Goal: Task Accomplishment & Management: Complete application form

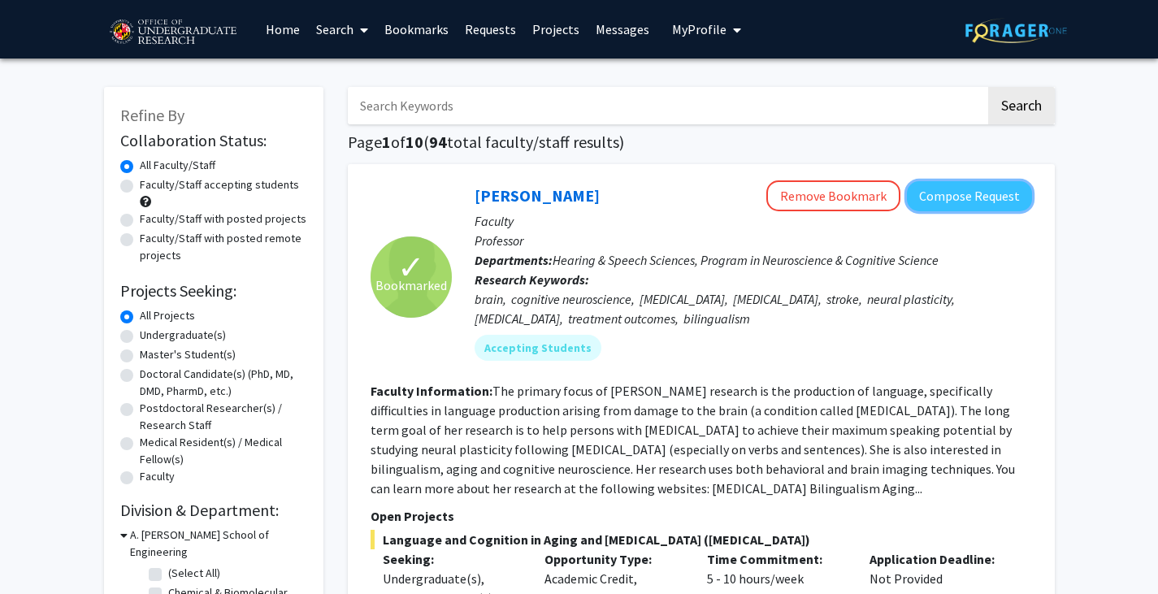
click at [991, 198] on button "Compose Request" at bounding box center [969, 196] width 125 height 30
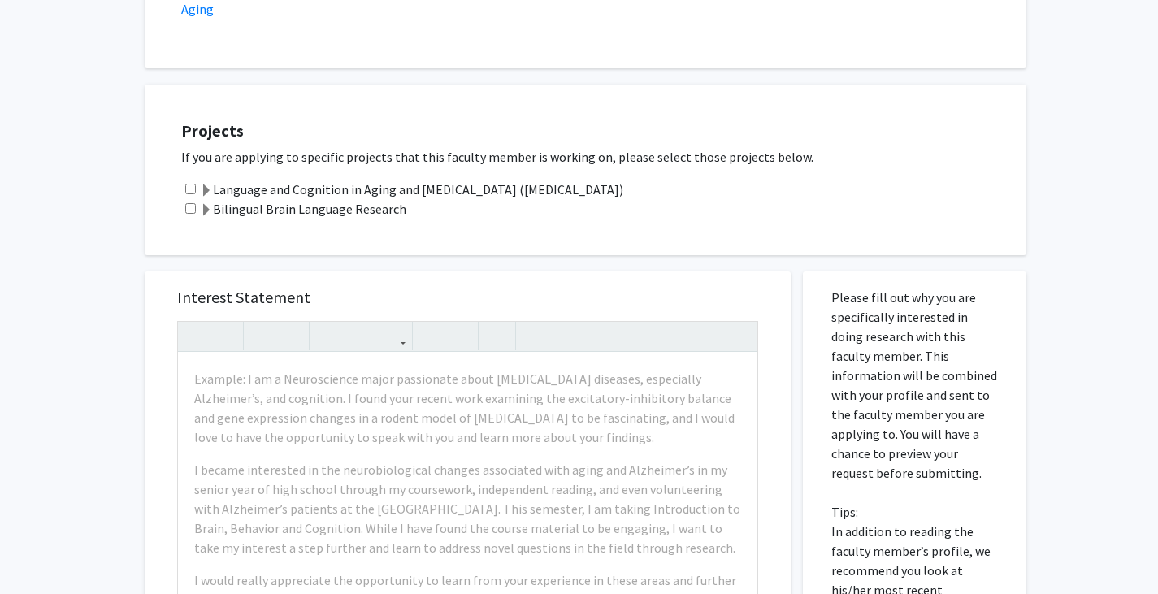
scroll to position [495, 0]
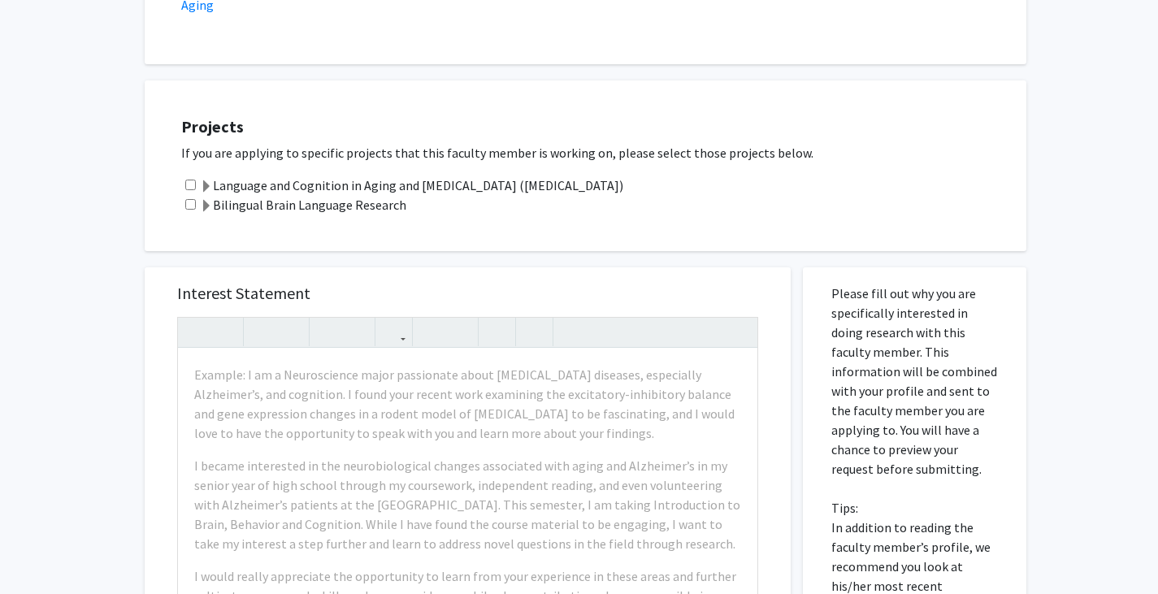
click at [302, 184] on label "Language and Cognition in Aging and [MEDICAL_DATA] ([MEDICAL_DATA])" at bounding box center [411, 184] width 423 height 19
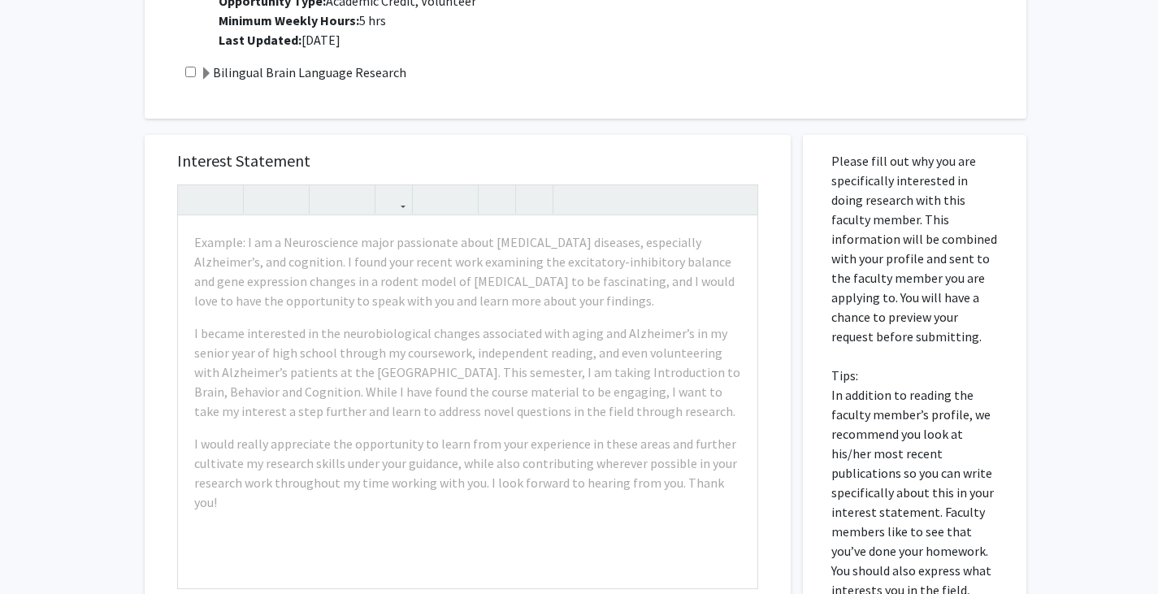
scroll to position [790, 0]
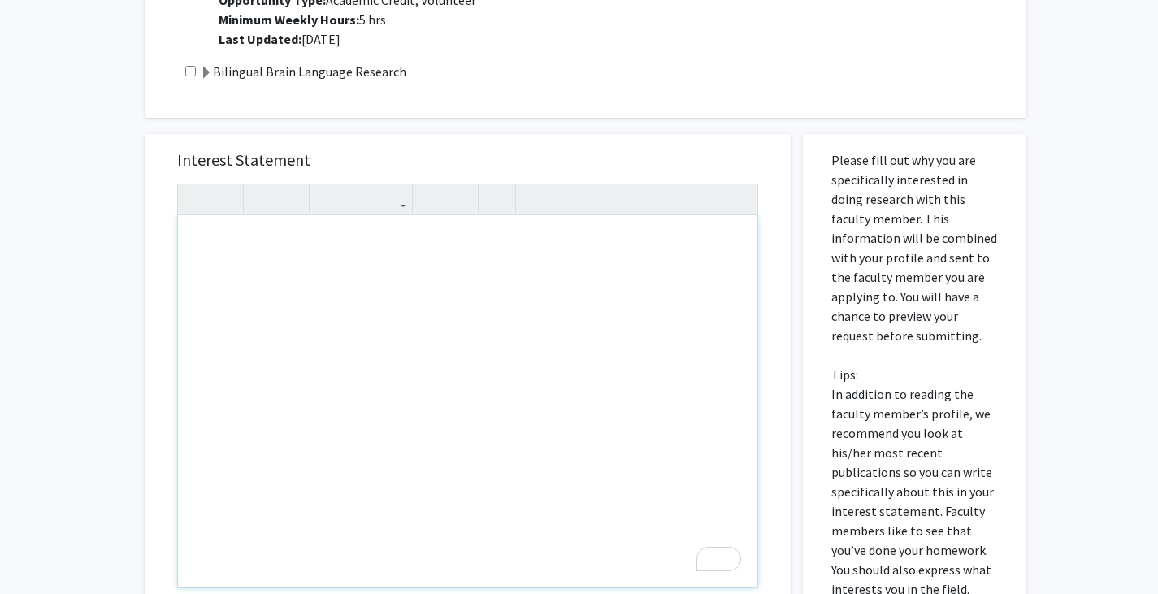
click at [428, 272] on div "To enrich screen reader interactions, please activate Accessibility in Grammarl…" at bounding box center [467, 401] width 579 height 372
paste div "To enrich screen reader interactions, please activate Accessibility in Grammarl…"
type textarea "<l>Ipsu Do. Sitame-Cons, </a><e>S do Eiusm Temp, i utlabo et dol Magnaaliqu en …"
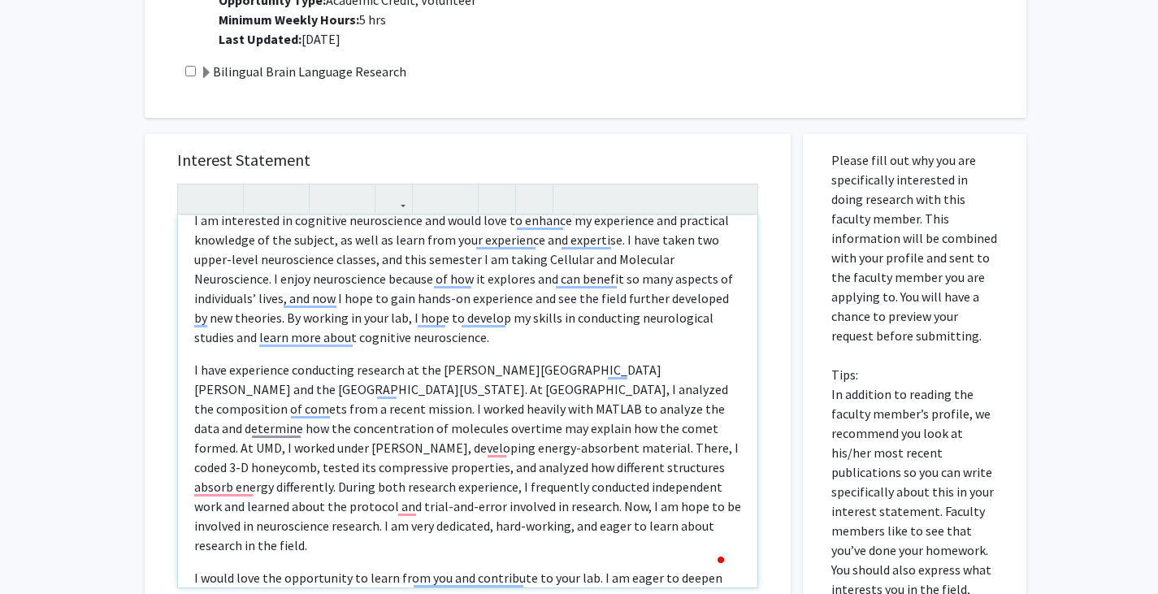
scroll to position [275, 0]
click at [492, 450] on p "I have experience conducting research at the [PERSON_NAME][GEOGRAPHIC_DATA][PER…" at bounding box center [467, 456] width 547 height 195
click at [578, 448] on p "I have experience conducting research at the [PERSON_NAME][GEOGRAPHIC_DATA][PER…" at bounding box center [467, 456] width 547 height 195
type textarea "<l>Ipsu Do. Sitame-Cons, </a><e>S do Eiusm Temp, i utlabo et dol Magnaaliqu en …"
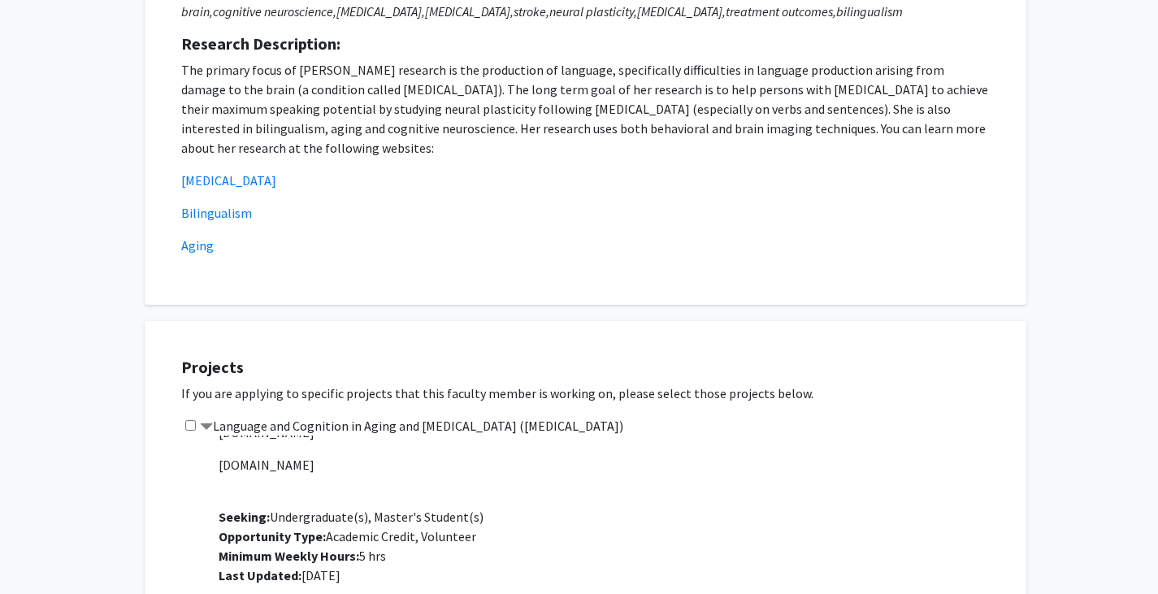
scroll to position [1134, 0]
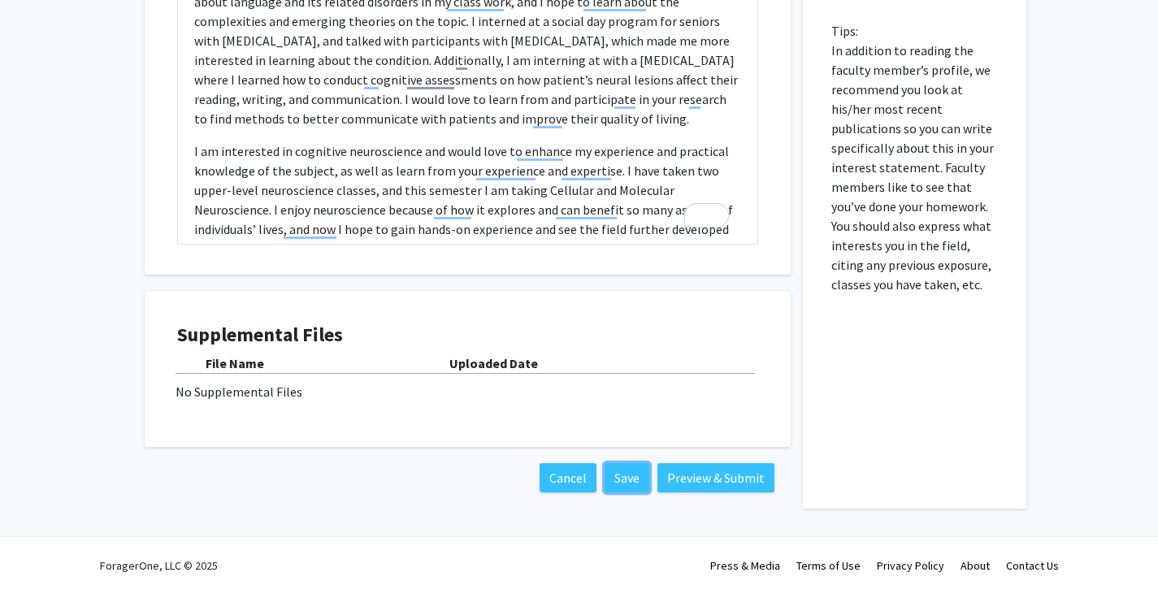
click at [630, 470] on button "Save" at bounding box center [626, 477] width 45 height 29
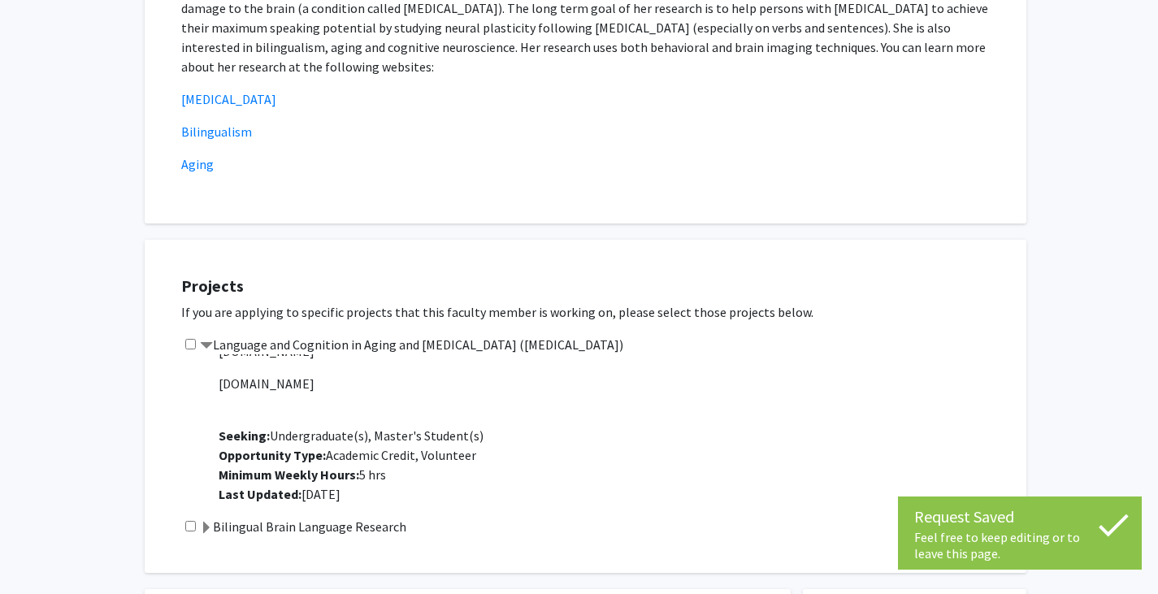
scroll to position [0, 0]
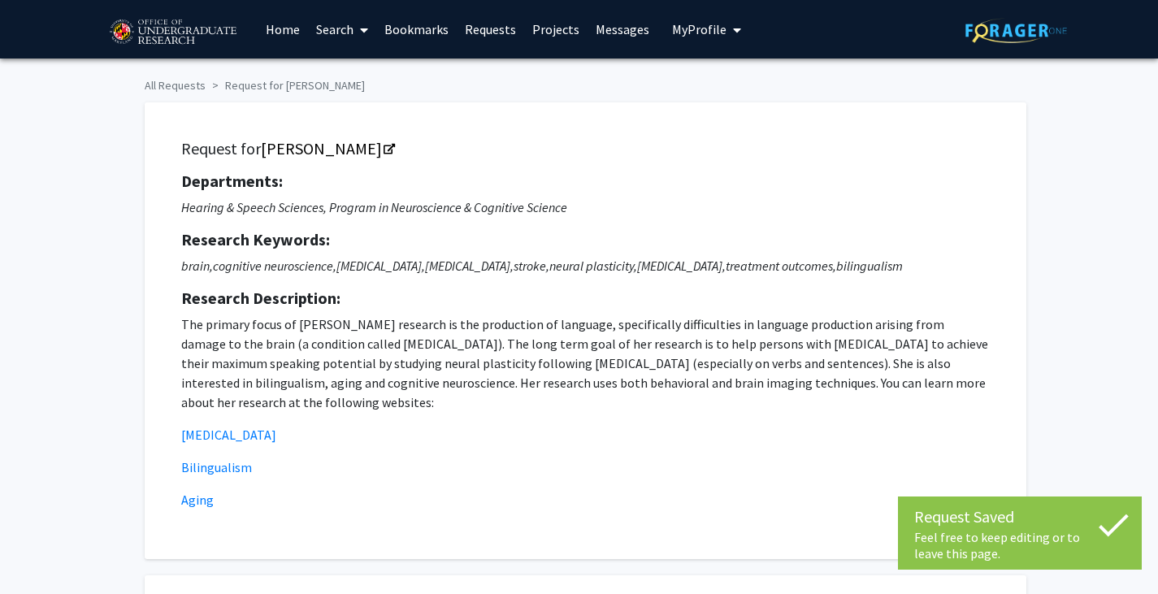
click at [553, 34] on link "Projects" at bounding box center [555, 29] width 63 height 57
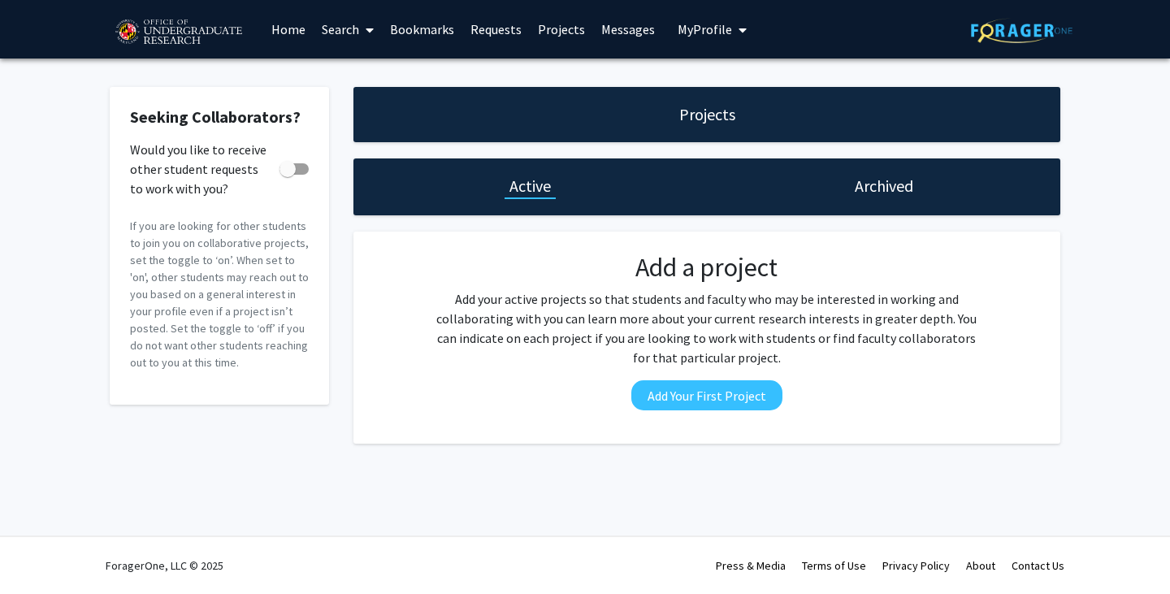
click at [620, 31] on link "Messages" at bounding box center [628, 29] width 70 height 57
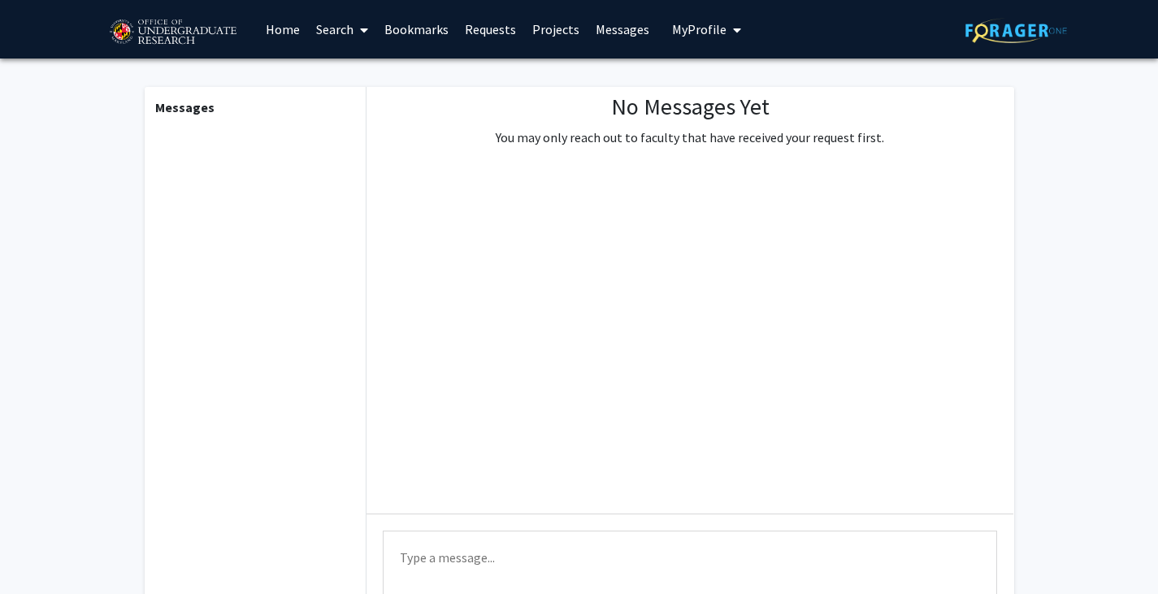
click at [476, 24] on link "Requests" at bounding box center [490, 29] width 67 height 57
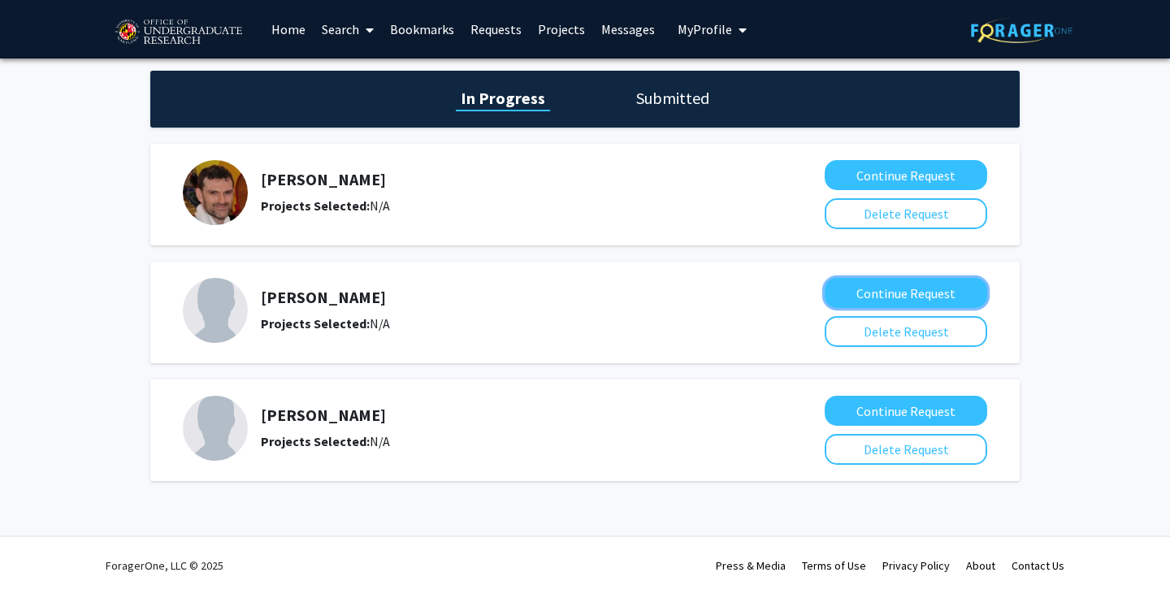
click at [886, 297] on button "Continue Request" at bounding box center [905, 293] width 162 height 30
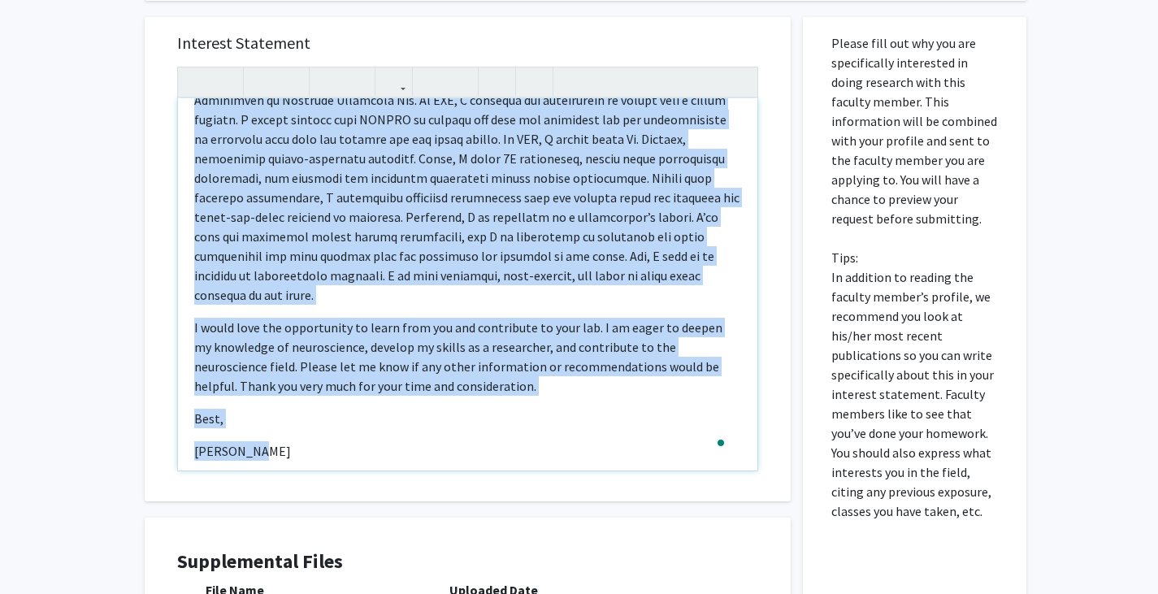
drag, startPoint x: 196, startPoint y: 127, endPoint x: 618, endPoint y: 533, distance: 586.0
click at [618, 533] on div "Interest Statement Dear Dr. Dien, I am [PERSON_NAME], a junior neuroscience and…" at bounding box center [467, 368] width 670 height 734
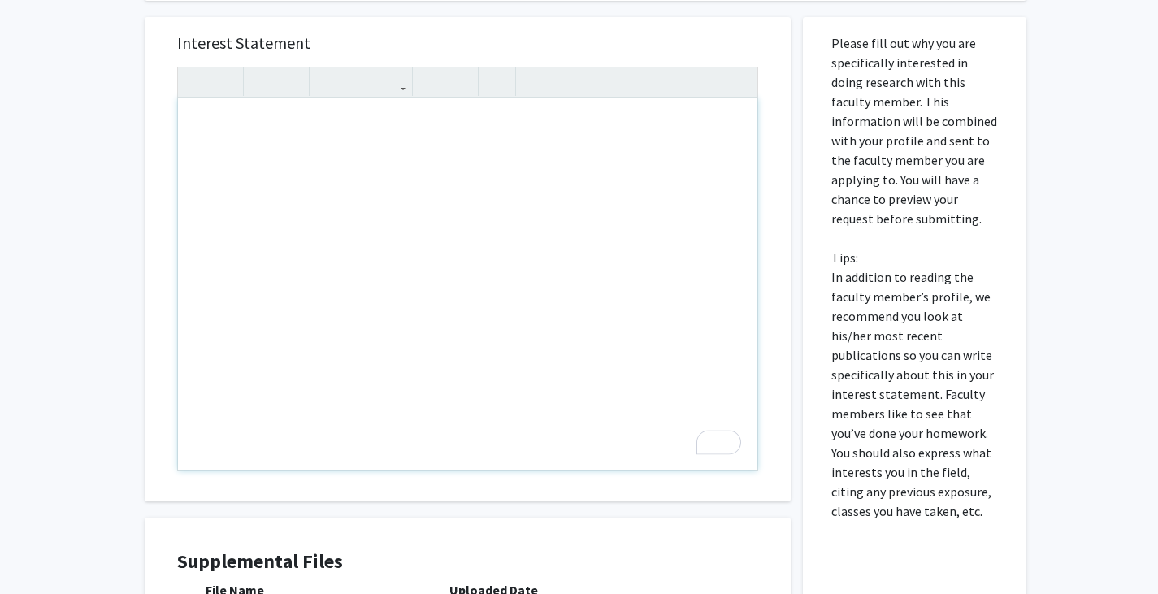
type textarea "<p>Dear Dr. Dien, </p> <p>I am [PERSON_NAME], a junior in the [GEOGRAPHIC_DATA]…"
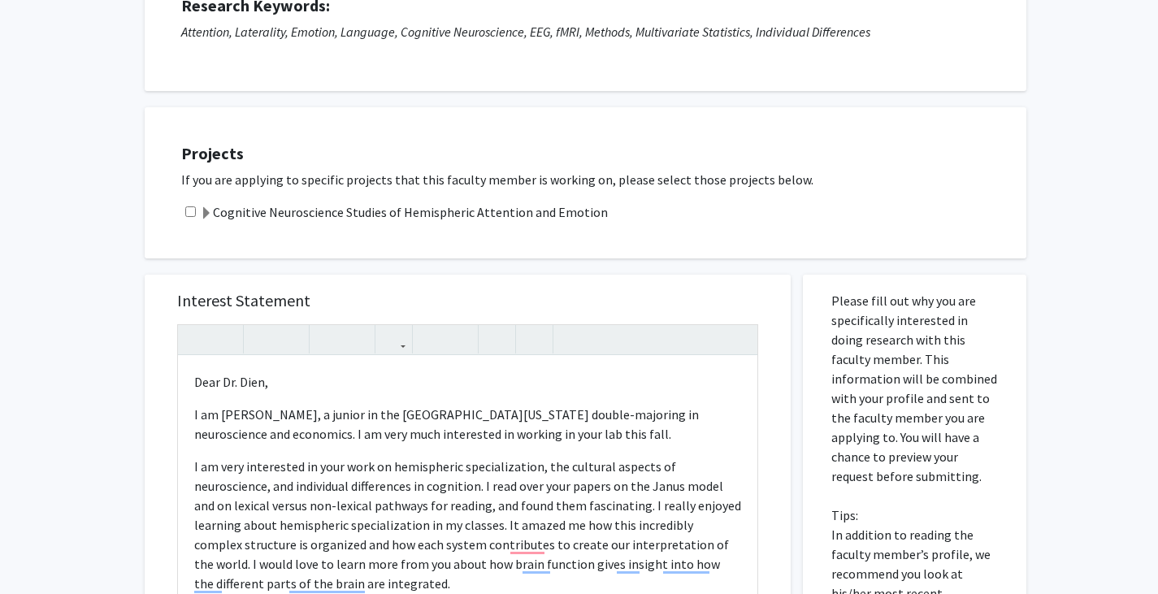
click at [540, 212] on label "Cognitive Neuroscience Studies of Hemispheric Attention and Emotion" at bounding box center [404, 211] width 408 height 19
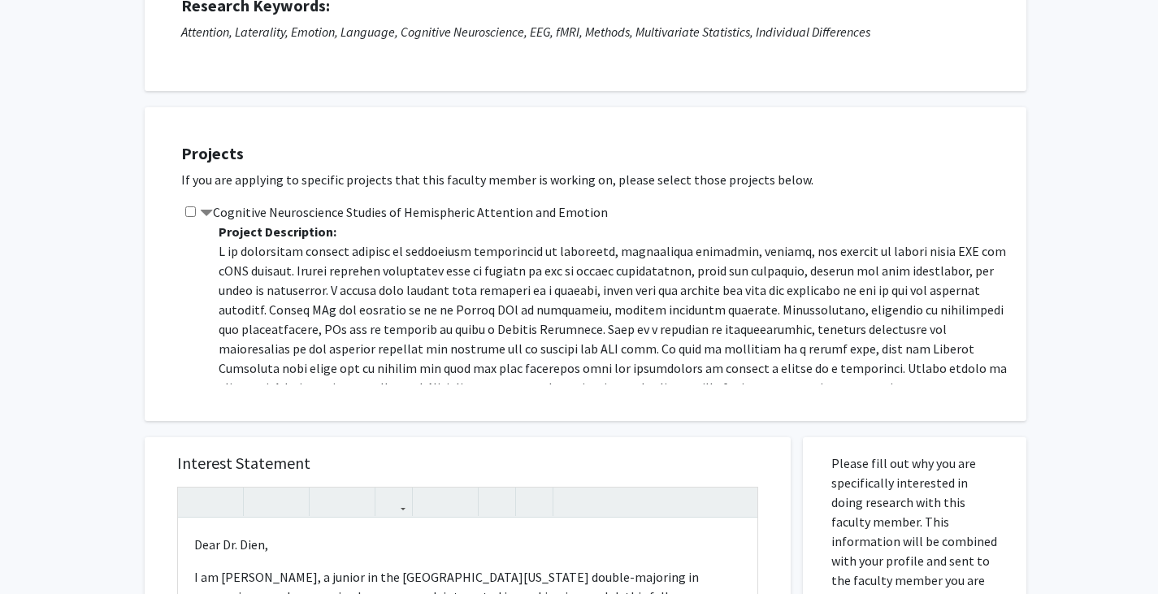
click at [184, 202] on div "Cognitive Neuroscience Studies of Hemispheric Attention and Emotion Project Des…" at bounding box center [595, 293] width 829 height 182
click at [195, 214] on div "Cognitive Neuroscience Studies of Hemispheric Attention and Emotion Project Des…" at bounding box center [595, 293] width 829 height 182
click at [201, 214] on span at bounding box center [206, 213] width 13 height 13
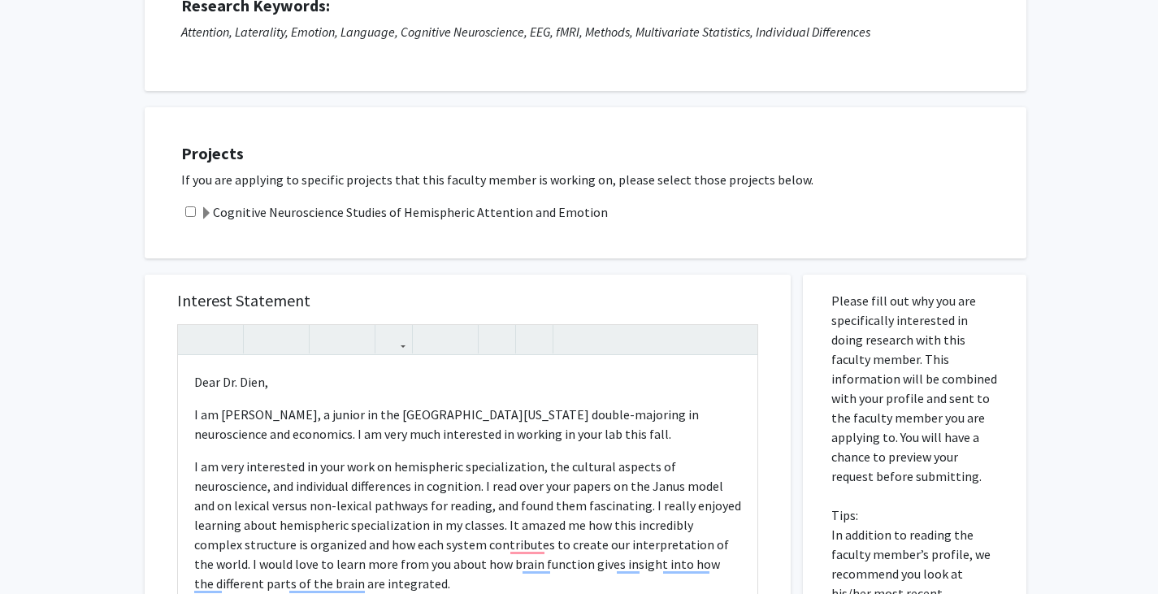
click at [193, 209] on input "checkbox" at bounding box center [190, 211] width 11 height 11
checkbox input "true"
click at [356, 218] on label "Cognitive Neuroscience Studies of Hemispheric Attention and Emotion" at bounding box center [404, 211] width 408 height 19
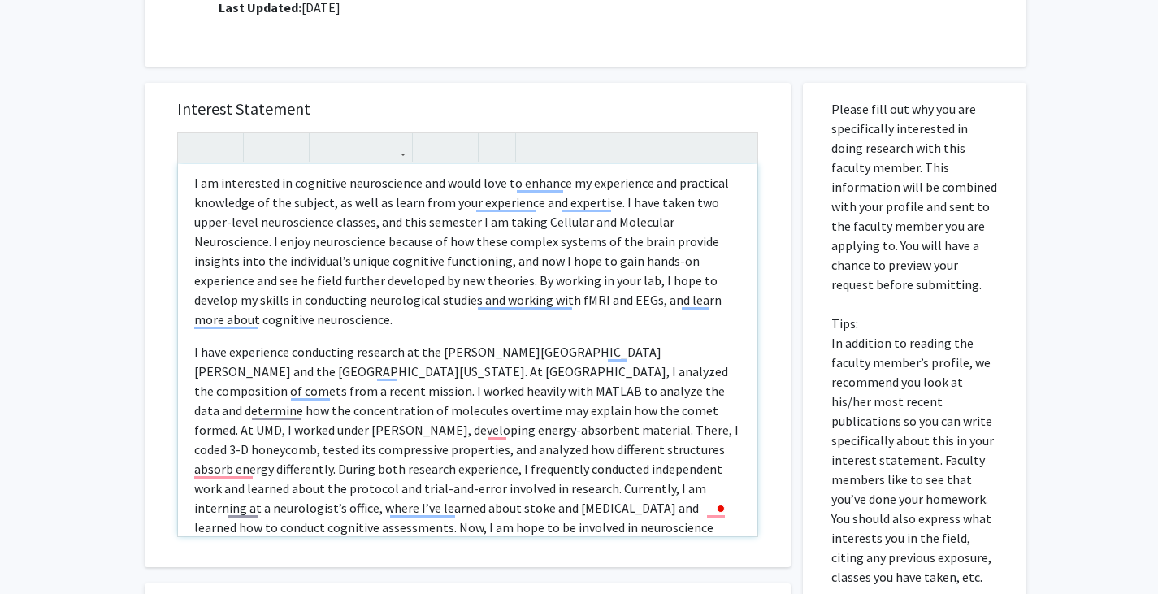
click at [570, 433] on p "I have experience conducting research at the [PERSON_NAME][GEOGRAPHIC_DATA][PER…" at bounding box center [467, 449] width 547 height 214
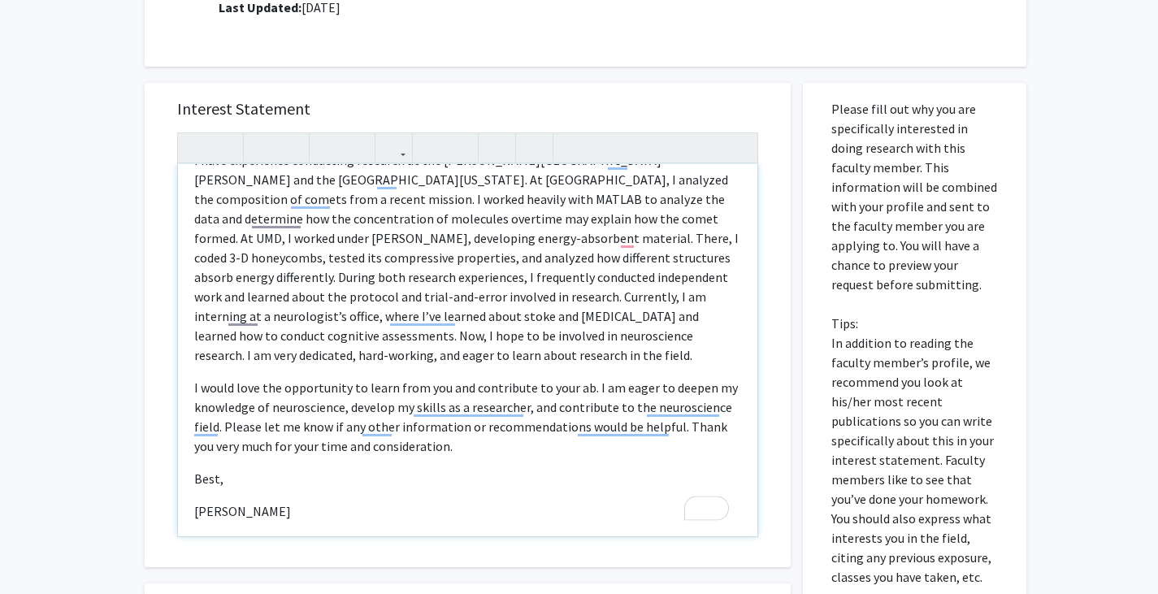
click at [242, 485] on p "Best," at bounding box center [467, 478] width 547 height 19
type textarea "<p>Dear Dr. Dien, </p> <p>I am [PERSON_NAME], a junior in the [GEOGRAPHIC_DATA]…"
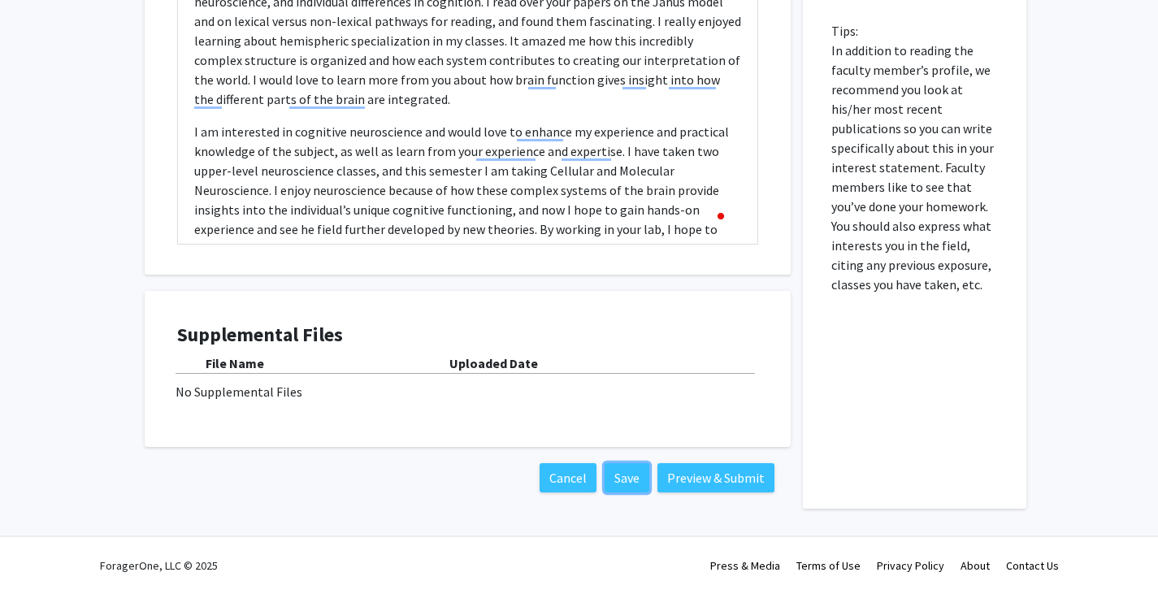
click at [628, 475] on button "Save" at bounding box center [626, 477] width 45 height 29
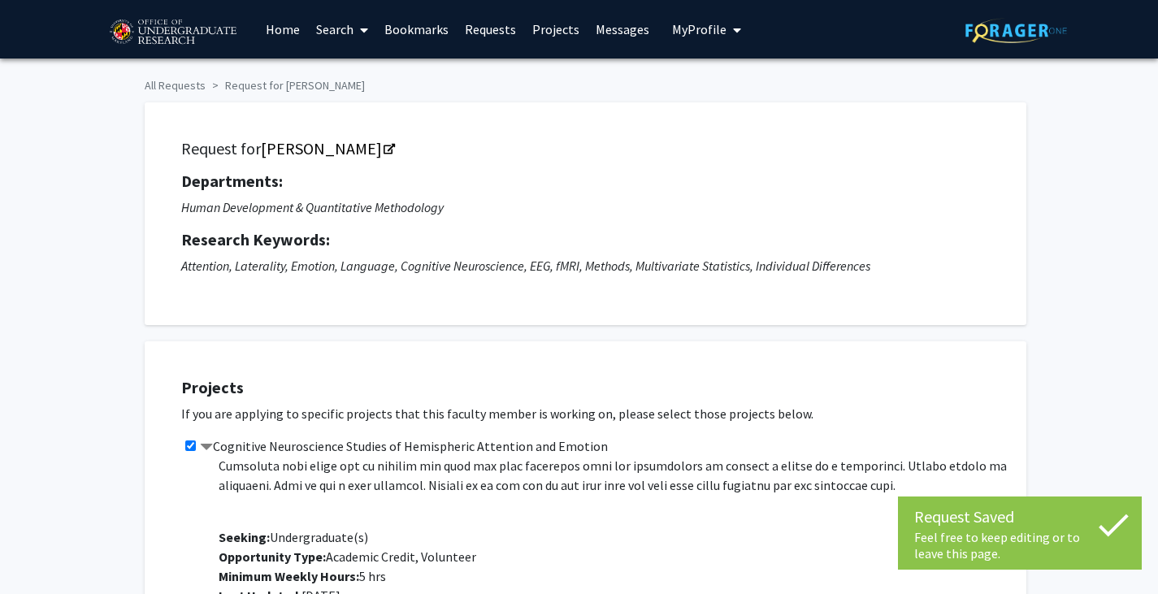
click at [487, 32] on link "Requests" at bounding box center [490, 29] width 67 height 57
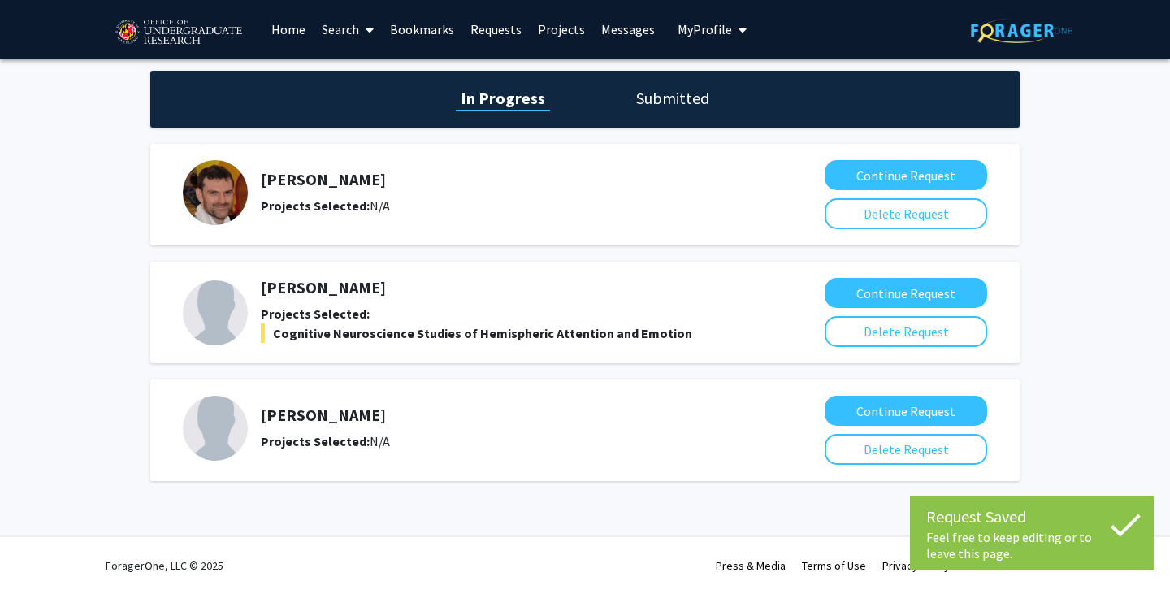
click at [422, 30] on link "Bookmarks" at bounding box center [422, 29] width 80 height 57
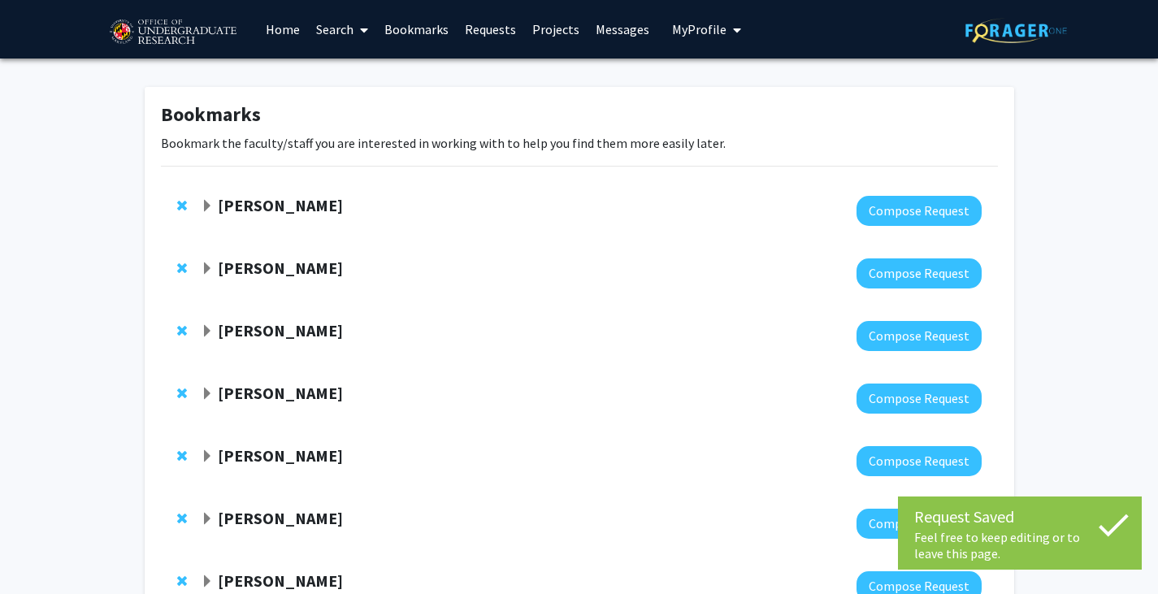
click at [489, 34] on link "Requests" at bounding box center [490, 29] width 67 height 57
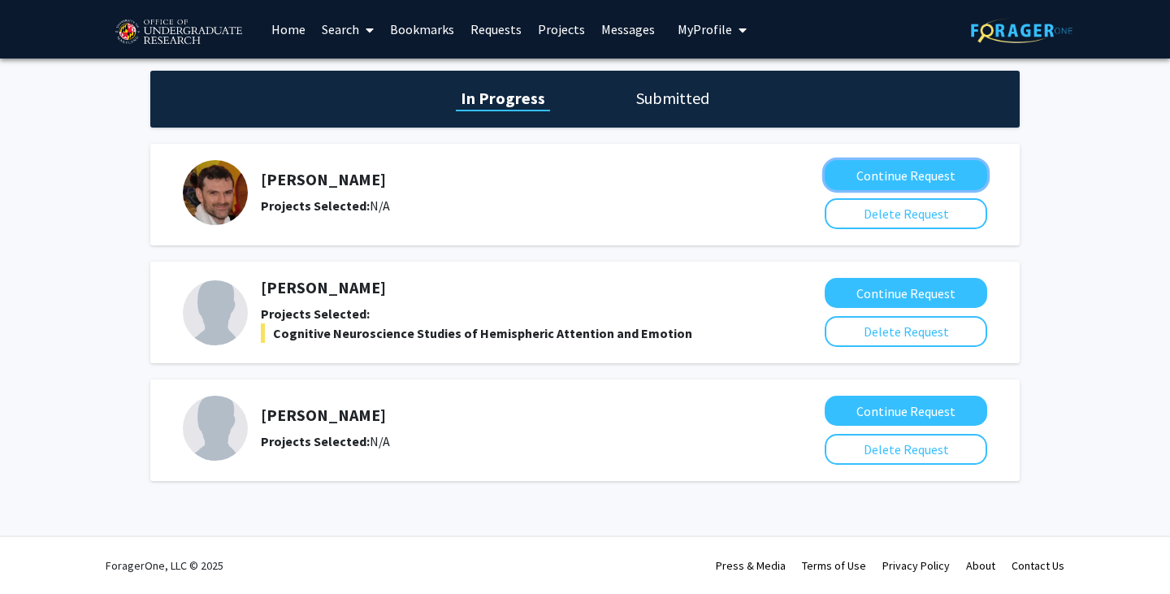
click at [872, 176] on button "Continue Request" at bounding box center [905, 175] width 162 height 30
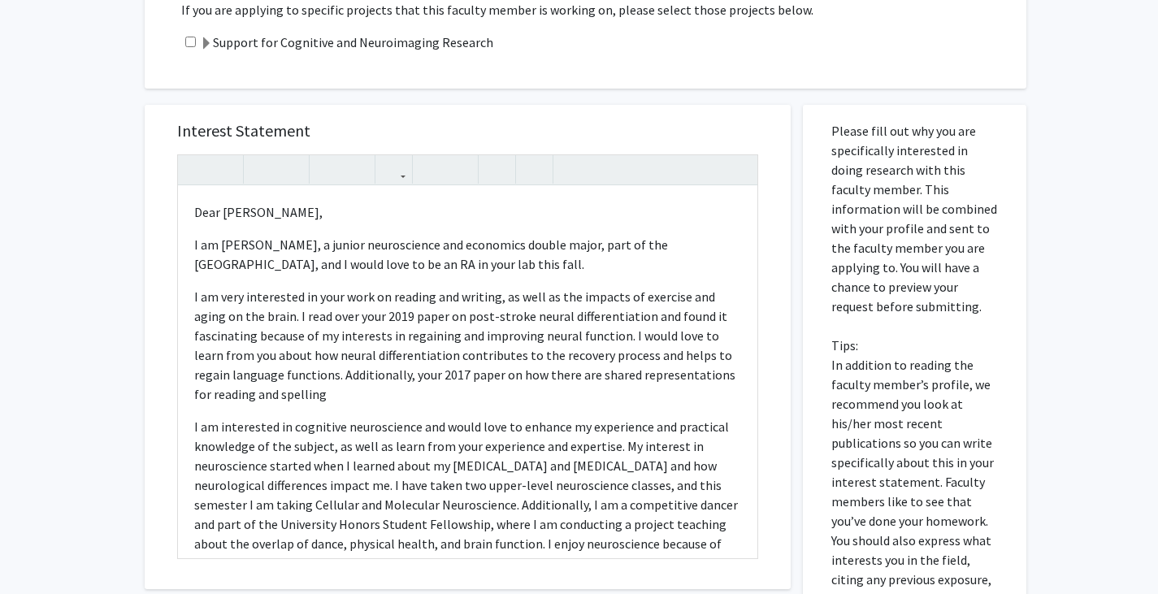
click at [190, 41] on input "checkbox" at bounding box center [190, 42] width 11 height 11
checkbox input "true"
click at [253, 45] on label "Support for Cognitive and Neuroimaging Research" at bounding box center [346, 41] width 293 height 19
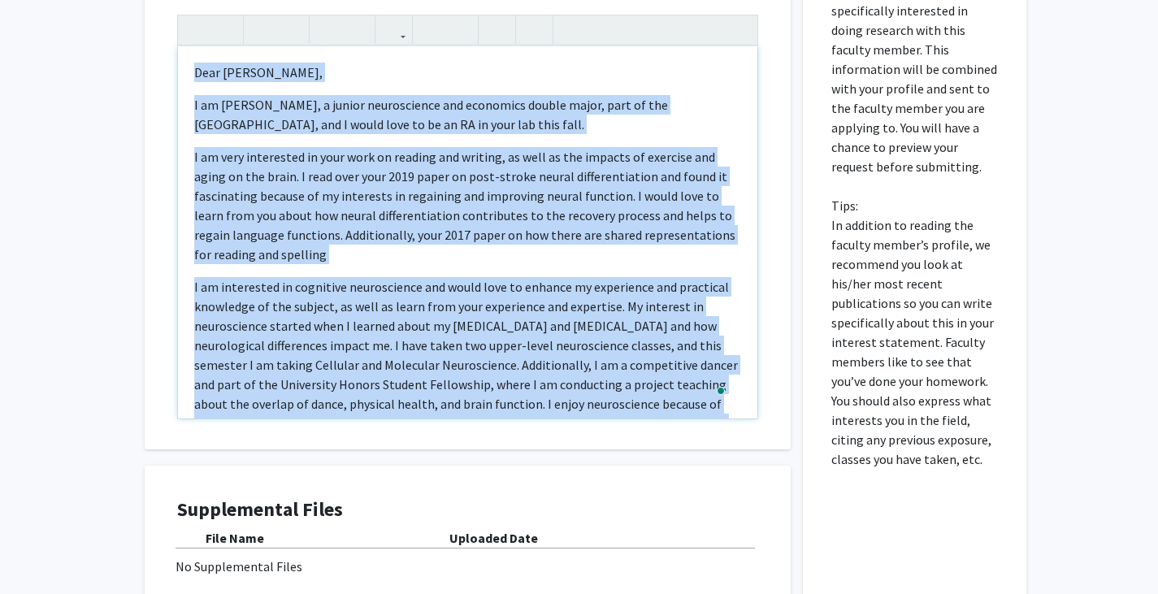
drag, startPoint x: 191, startPoint y: 148, endPoint x: 593, endPoint y: 591, distance: 598.1
click at [593, 591] on div "Interest Statement Dear [PERSON_NAME], I am [PERSON_NAME], a junior neuroscienc…" at bounding box center [467, 316] width 670 height 734
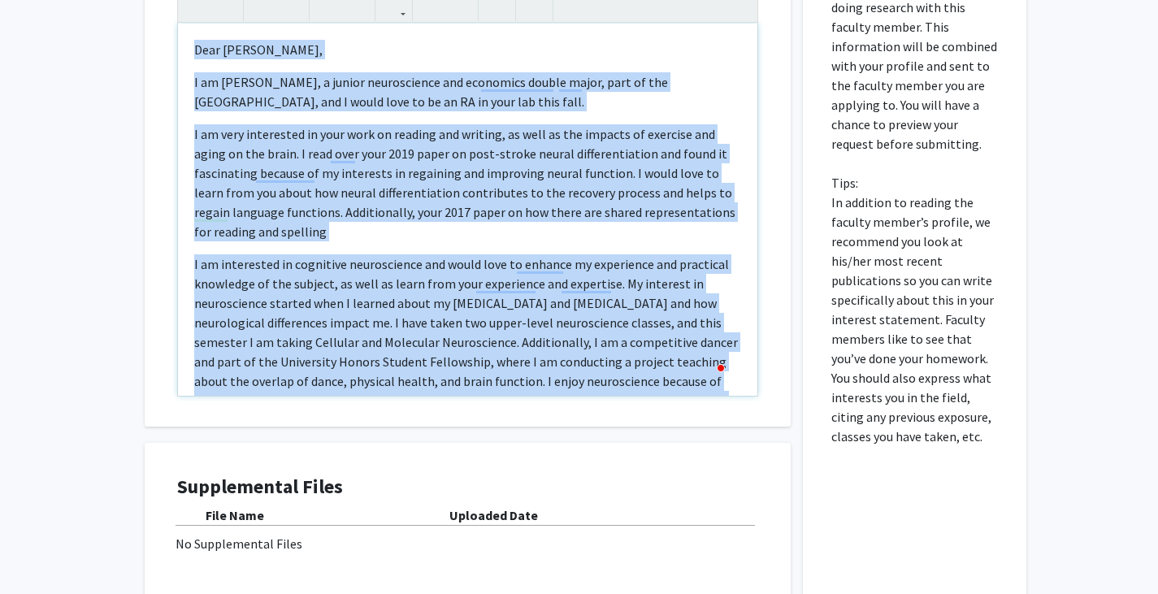
type textarea "<p><span style="font-size: 1rem;">the protocol and trial-and-error involved in …"
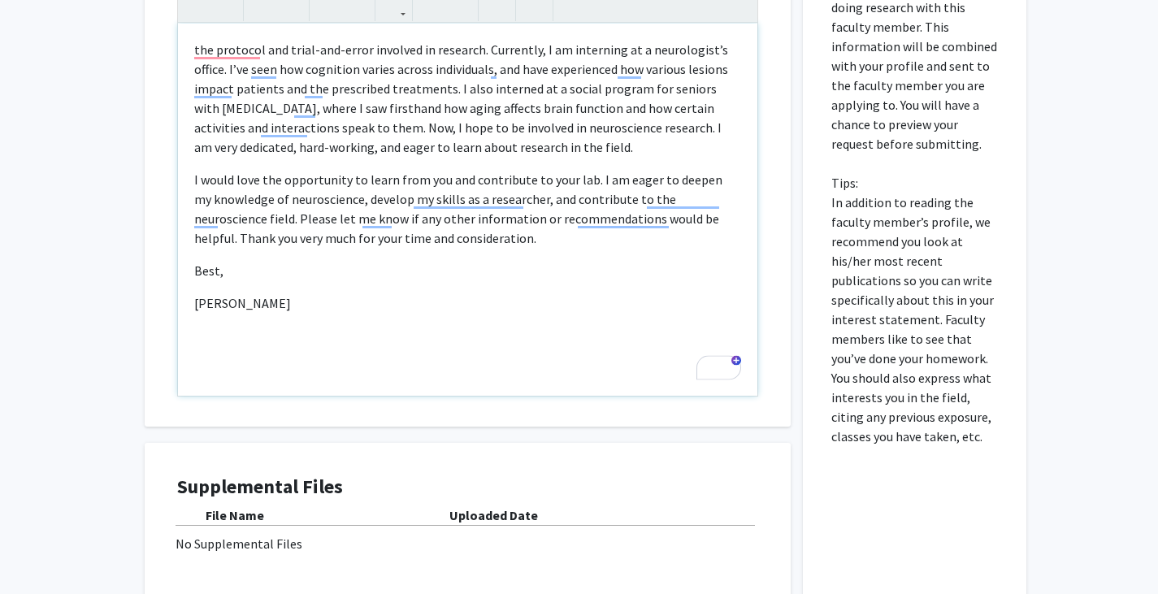
drag, startPoint x: 285, startPoint y: 342, endPoint x: 167, endPoint y: -5, distance: 366.3
drag, startPoint x: 167, startPoint y: -5, endPoint x: 496, endPoint y: 279, distance: 434.8
click at [496, 279] on p "Best," at bounding box center [467, 270] width 547 height 19
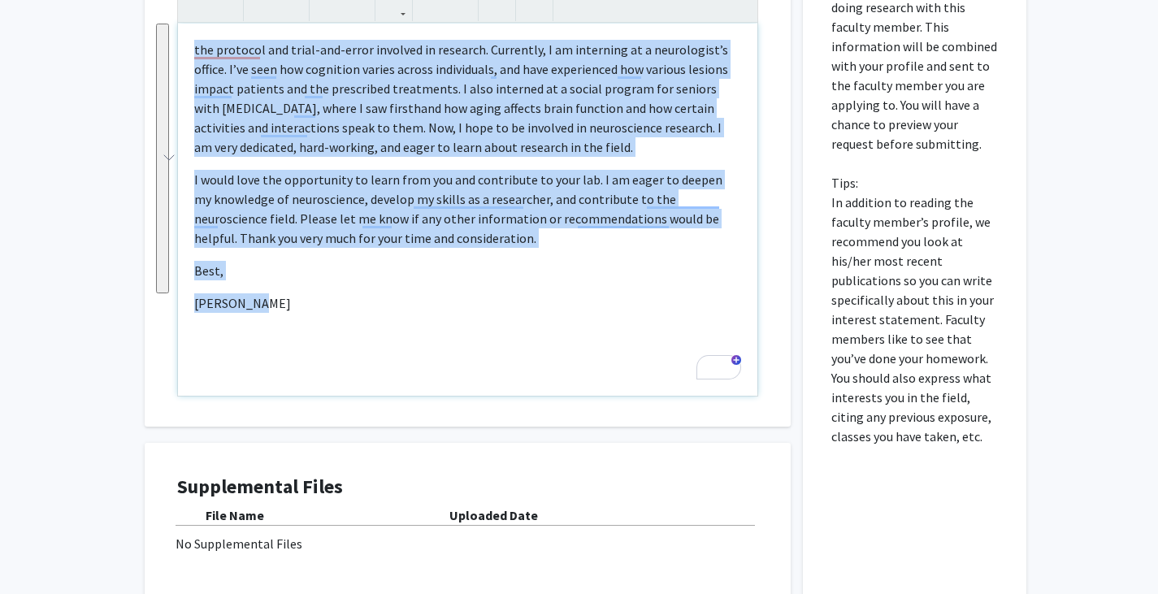
drag, startPoint x: 301, startPoint y: 282, endPoint x: 163, endPoint y: 49, distance: 270.5
click at [163, 49] on div "Interest Statement <p><span style="font-size: 1rem;">the protocol and trial-and…" at bounding box center [467, 184] width 613 height 484
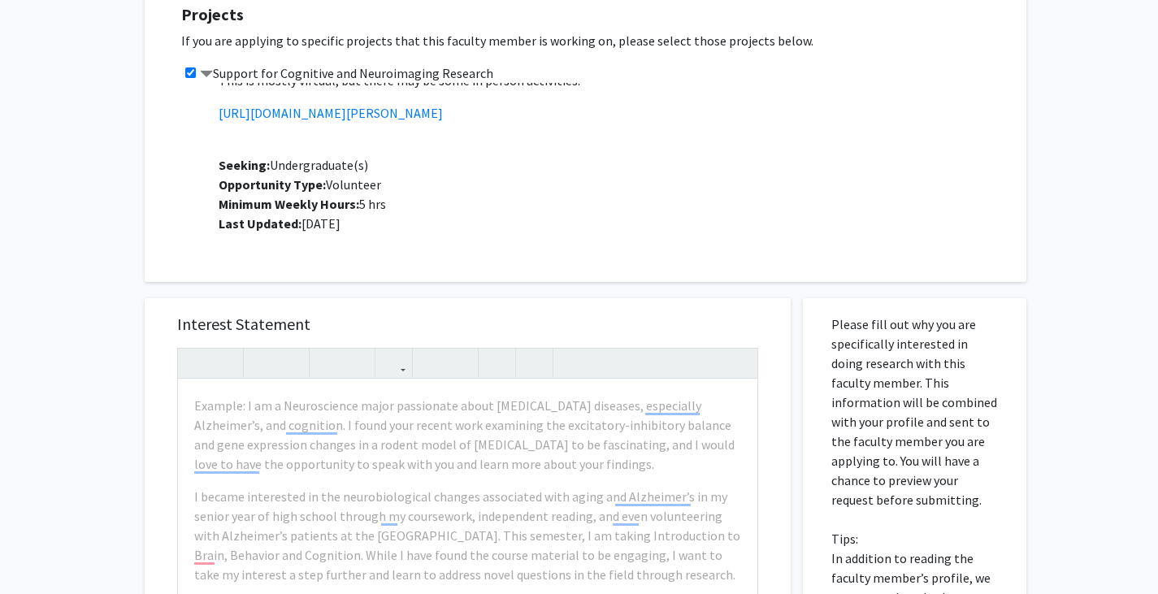
scroll to position [315, 0]
click at [306, 463] on div "Example: I am a Neuroscience major passionate about [MEDICAL_DATA] diseases, es…" at bounding box center [467, 565] width 579 height 372
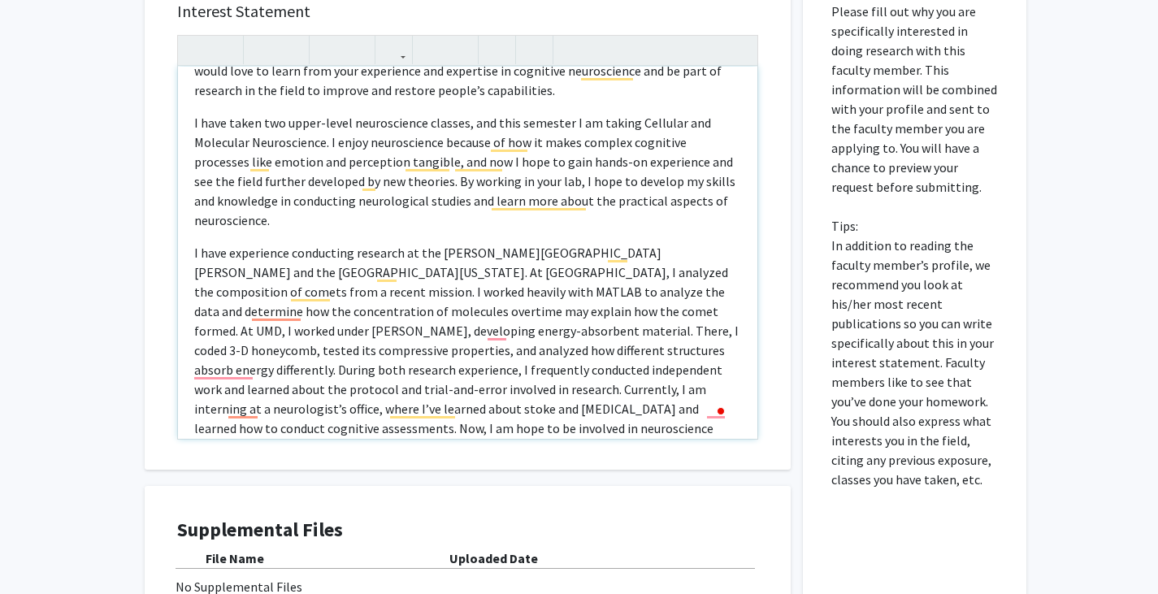
scroll to position [205, 0]
click at [572, 327] on p "I have experience conducting research at the [PERSON_NAME][GEOGRAPHIC_DATA][PER…" at bounding box center [467, 349] width 547 height 214
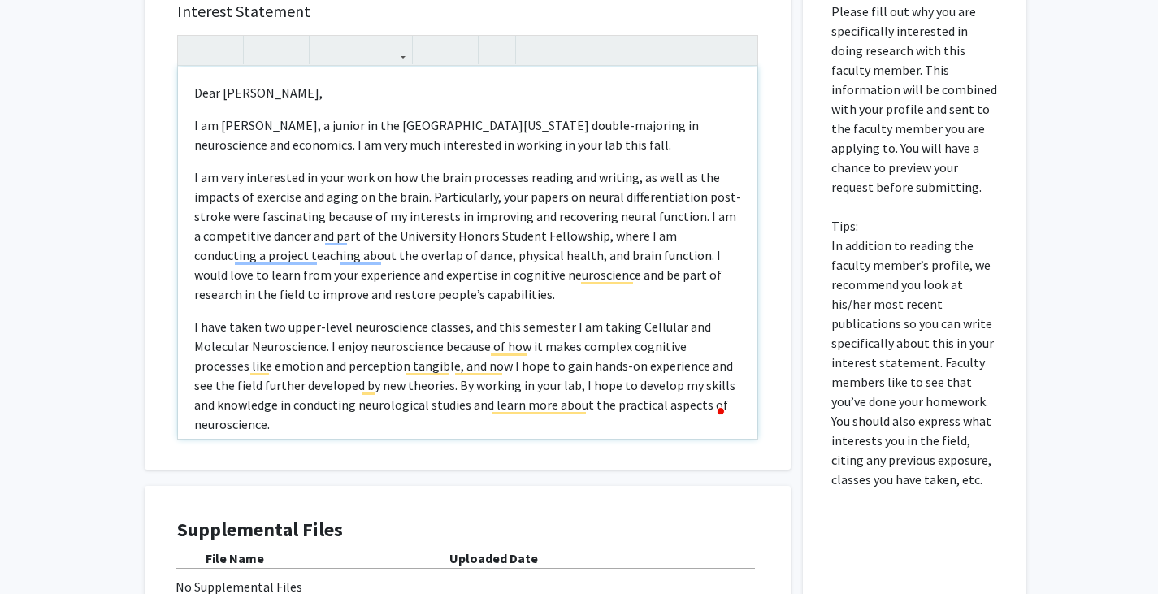
scroll to position [20, 0]
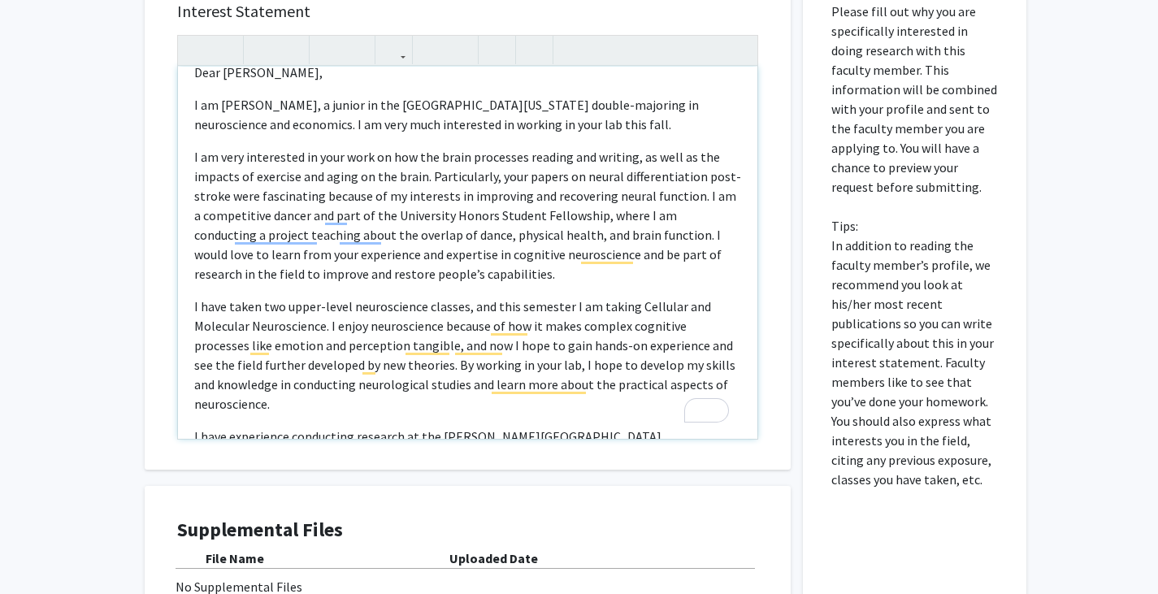
click at [379, 172] on p "I am very interested in your work on how the brain processes reading and writin…" at bounding box center [467, 215] width 547 height 136
click at [379, 213] on p "I am very interested in your work on how the brain processes reading and writin…" at bounding box center [467, 215] width 547 height 136
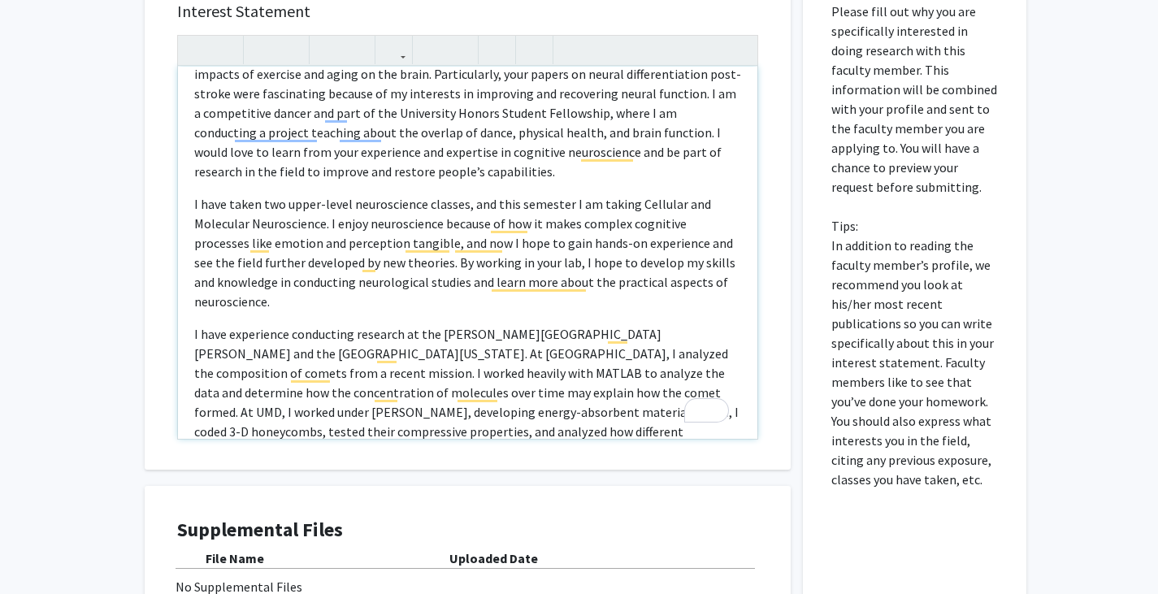
scroll to position [113, 0]
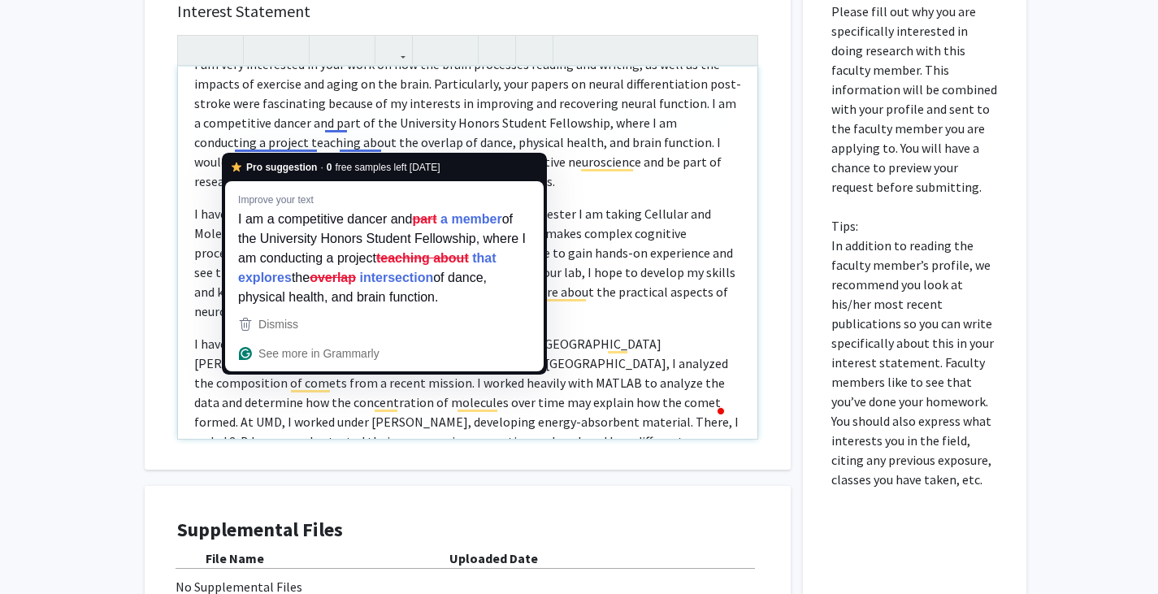
click at [280, 144] on p "I am very interested in your work on how the brain processes reading and writin…" at bounding box center [467, 122] width 547 height 136
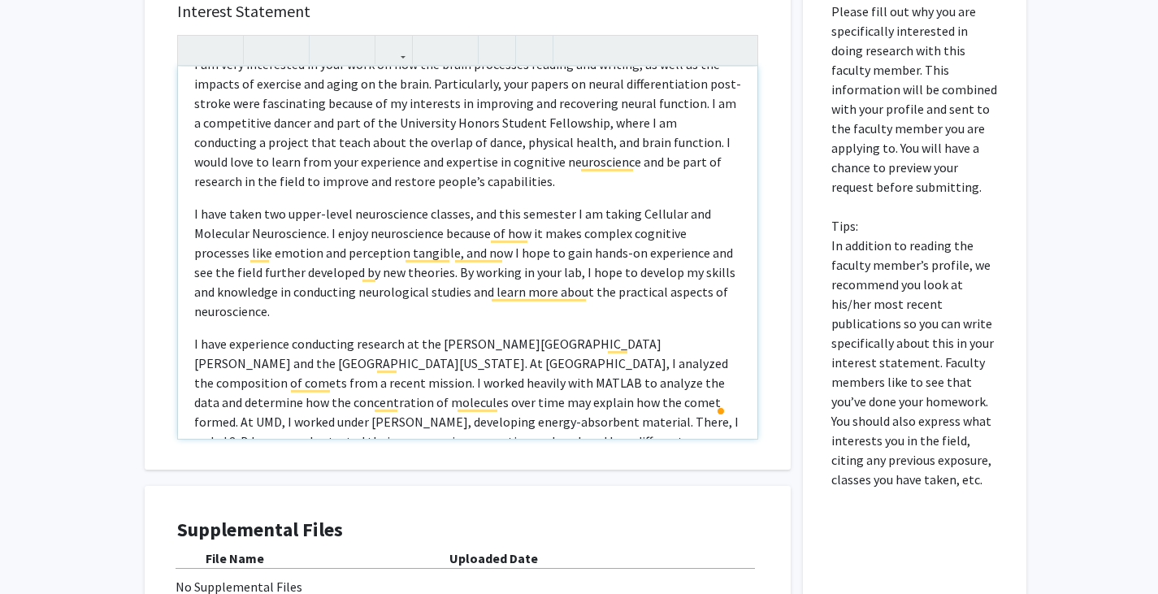
type textarea "<l>Ipsu Do. Sitamet, </c><a>E se Doeiu Temp, i utlabo et dol Magnaaliqu en Admi…"
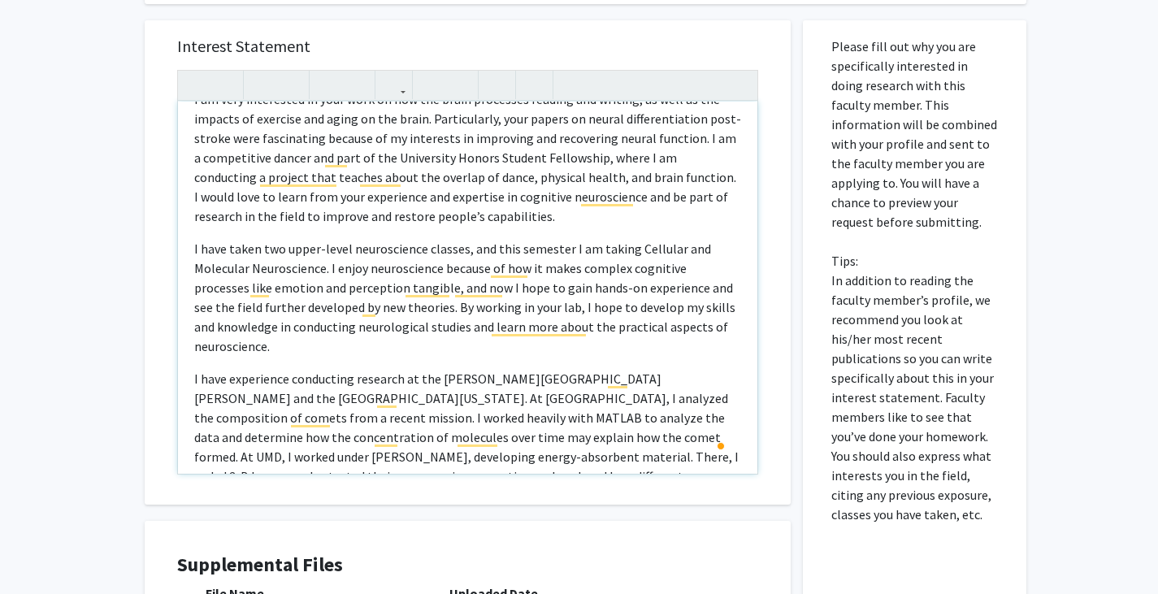
scroll to position [822, 0]
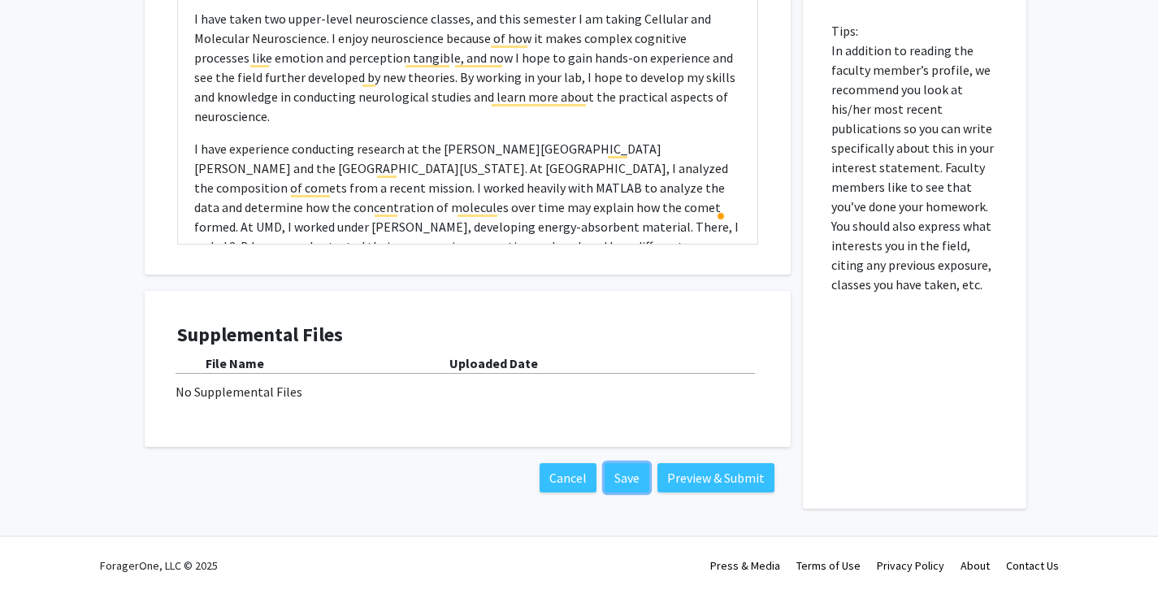
click at [632, 471] on button "Save" at bounding box center [626, 477] width 45 height 29
